Goal: Use online tool/utility

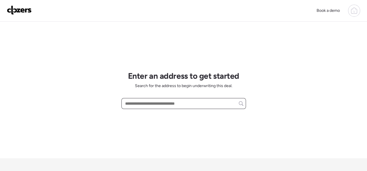
click at [152, 105] on input "text" at bounding box center [184, 104] width 120 height 8
paste input "**********"
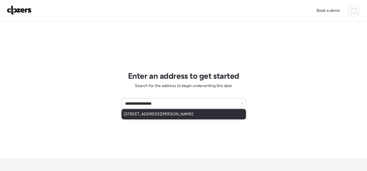
click at [152, 111] on span "[STREET_ADDRESS][PERSON_NAME]" at bounding box center [159, 114] width 70 height 6
type input "**********"
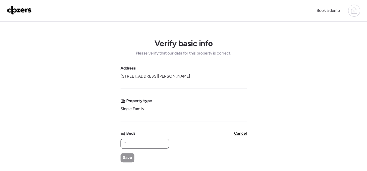
click at [129, 143] on input "text" at bounding box center [144, 144] width 43 height 8
type input "*"
click at [124, 156] on span "Save" at bounding box center [127, 158] width 9 height 6
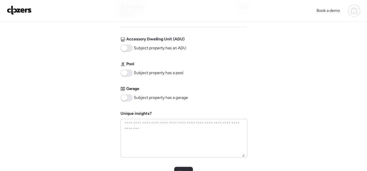
scroll to position [260, 0]
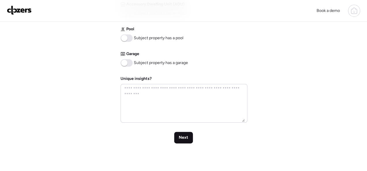
click at [180, 136] on span "Next" at bounding box center [184, 138] width 10 height 6
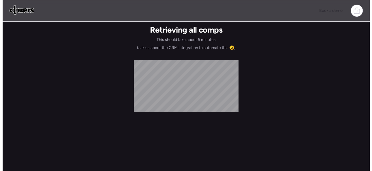
scroll to position [0, 0]
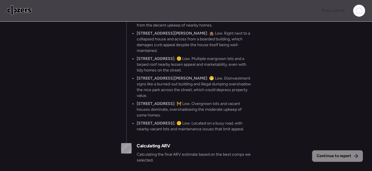
click at [301, 98] on div "Continue to report Gathering all comps... I found 100 possible comps near [STRE…" at bounding box center [186, 97] width 372 height 151
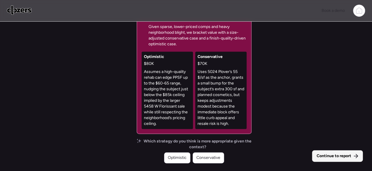
click at [344, 154] on span "Continue to report" at bounding box center [334, 156] width 35 height 6
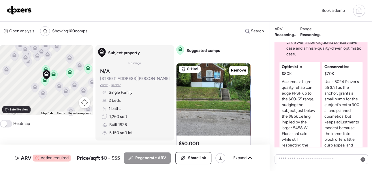
scroll to position [-112, 0]
